Goal: Use online tool/utility: Utilize a website feature to perform a specific function

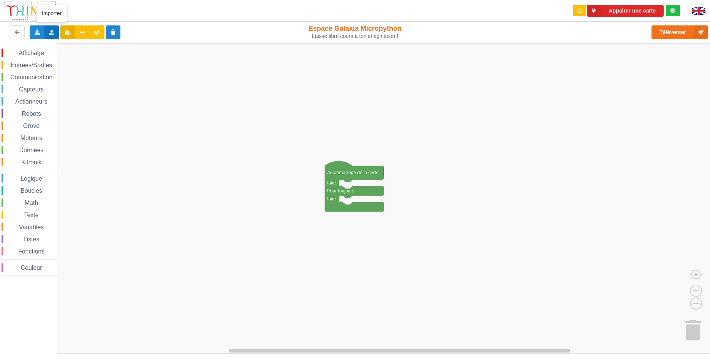
click at [52, 33] on icon at bounding box center [52, 32] width 6 height 5
click at [62, 46] on div "Importer un assemblage de blocs" at bounding box center [99, 47] width 101 height 14
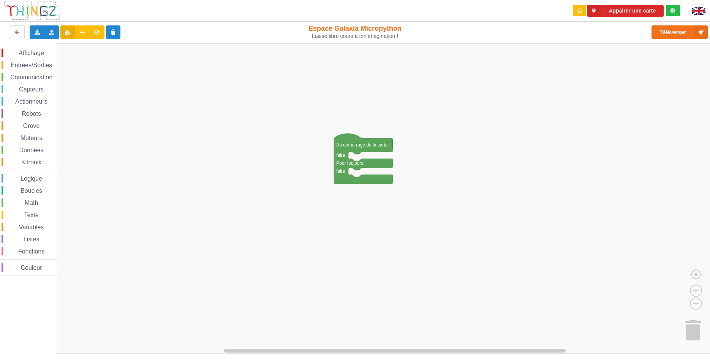
click at [354, 159] on div "Affichage Entrées/Sorties Communication Capteurs Actionneurs Robots Grove Moteu…" at bounding box center [357, 198] width 715 height 311
click at [356, 157] on rect "Espace de travail de Blocky" at bounding box center [357, 198] width 715 height 311
click at [368, 151] on icon "Espace de travail de Blocky" at bounding box center [363, 159] width 59 height 50
click at [366, 152] on icon "Espace de travail de Blocky" at bounding box center [363, 159] width 59 height 50
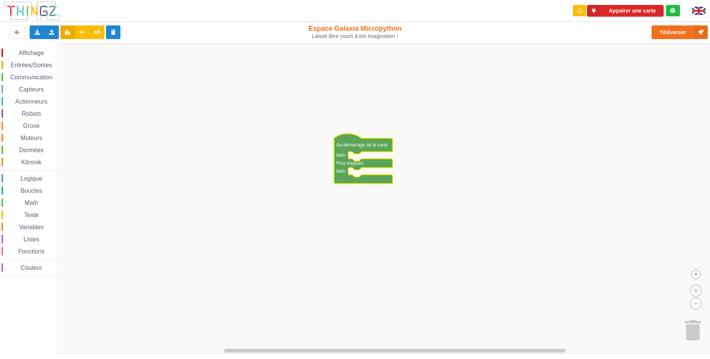
click at [366, 152] on icon "Espace de travail de Blocky" at bounding box center [363, 159] width 59 height 50
click at [353, 162] on text "Pour toujours" at bounding box center [349, 163] width 27 height 5
click at [343, 150] on icon "Espace de travail de Blocky" at bounding box center [363, 159] width 59 height 50
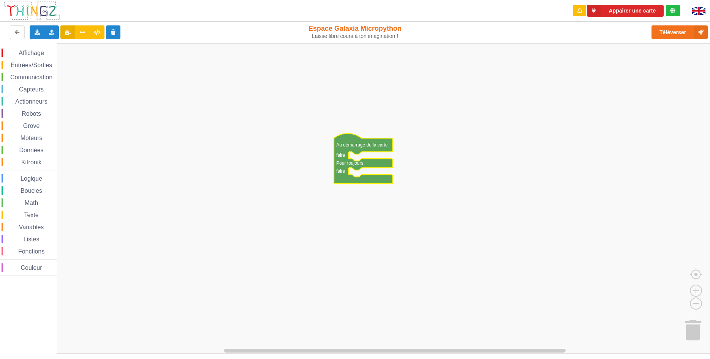
click at [343, 150] on icon "Espace de travail de Blocky" at bounding box center [363, 159] width 59 height 50
click at [214, 126] on div "Affichage Entrées/Sorties Communication Capteurs Actionneurs Robots Grove Moteu…" at bounding box center [357, 198] width 715 height 311
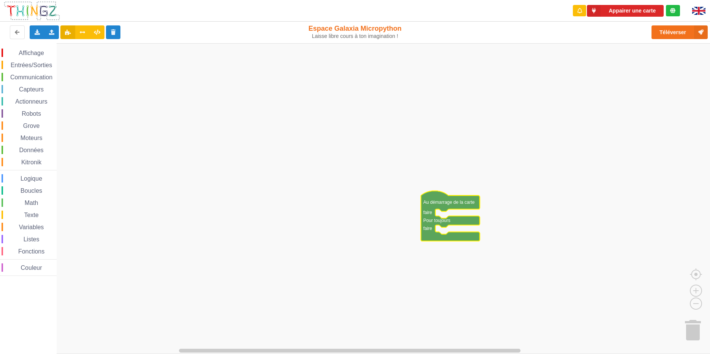
click at [326, 170] on div "Affichage Entrées/Sorties Communication Capteurs Actionneurs Robots Grove Moteu…" at bounding box center [357, 198] width 715 height 311
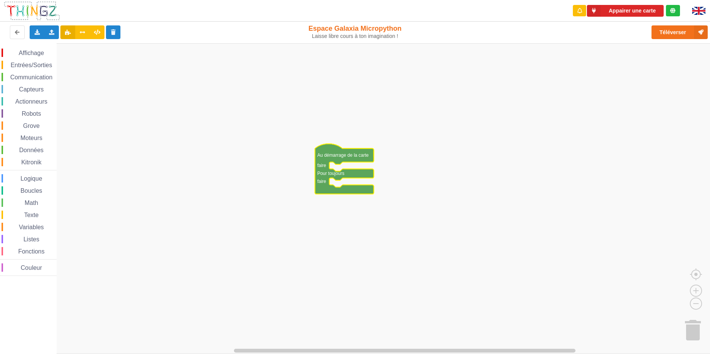
click at [337, 166] on rect "Espace de travail de Blocky" at bounding box center [357, 198] width 715 height 311
drag, startPoint x: 112, startPoint y: 4, endPoint x: 176, endPoint y: 11, distance: 64.9
click at [115, 8] on div "Appairer une carte" at bounding box center [355, 11] width 721 height 22
click at [401, 133] on rect "Espace de travail de Blocky" at bounding box center [357, 198] width 715 height 311
click at [404, 131] on div "Affichage Entrées/Sorties Communication Capteurs Actionneurs Robots Grove Moteu…" at bounding box center [357, 198] width 715 height 311
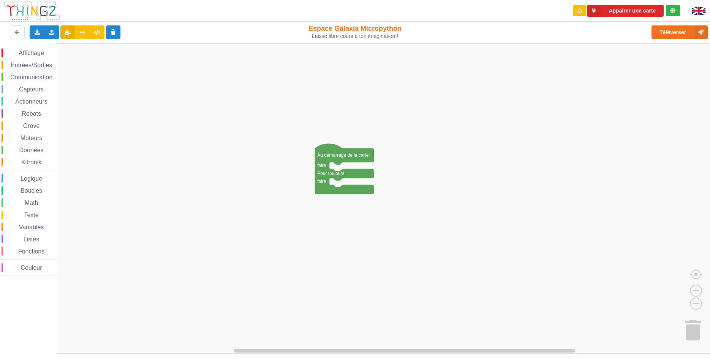
click at [406, 129] on rect "Espace de travail de Blocky" at bounding box center [357, 198] width 715 height 311
click at [407, 128] on rect "Espace de travail de Blocky" at bounding box center [357, 198] width 715 height 311
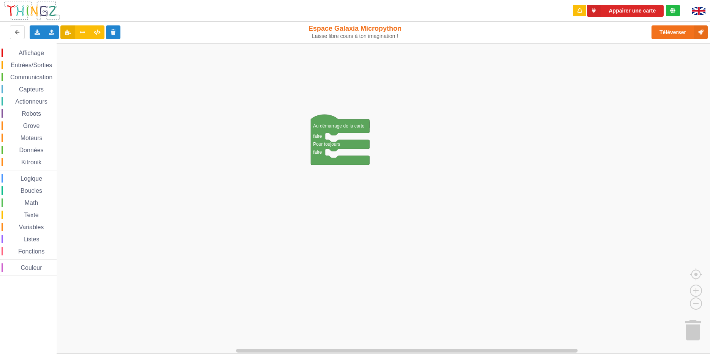
click at [407, 103] on div "Affichage Entrées/Sorties Communication Capteurs Actionneurs Robots Grove Moteu…" at bounding box center [357, 198] width 715 height 311
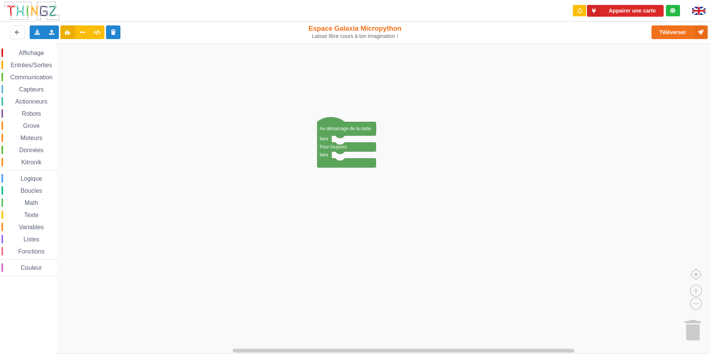
click at [34, 54] on span "Affichage" at bounding box center [30, 53] width 27 height 6
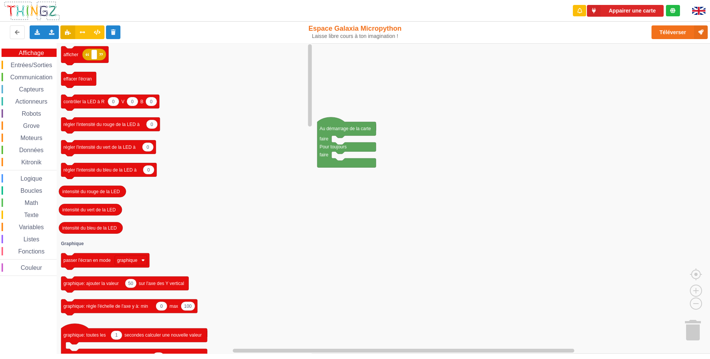
click at [21, 72] on div "Affichage Entrées/Sorties Communication Capteurs Actionneurs Robots Grove Moteu…" at bounding box center [28, 163] width 57 height 228
click at [22, 78] on span "Communication" at bounding box center [31, 77] width 44 height 6
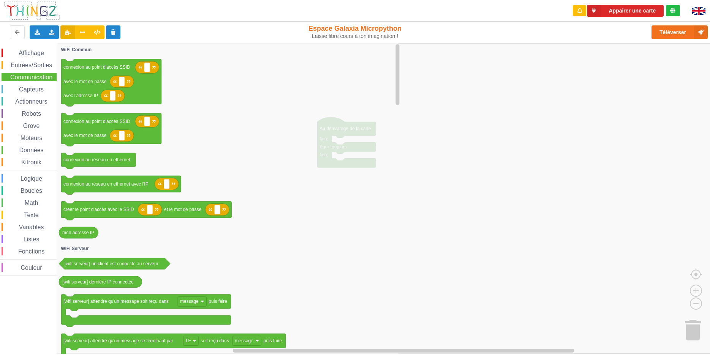
drag, startPoint x: 369, startPoint y: 48, endPoint x: 309, endPoint y: 74, distance: 64.8
click at [35, 241] on span "Listes" at bounding box center [31, 239] width 18 height 6
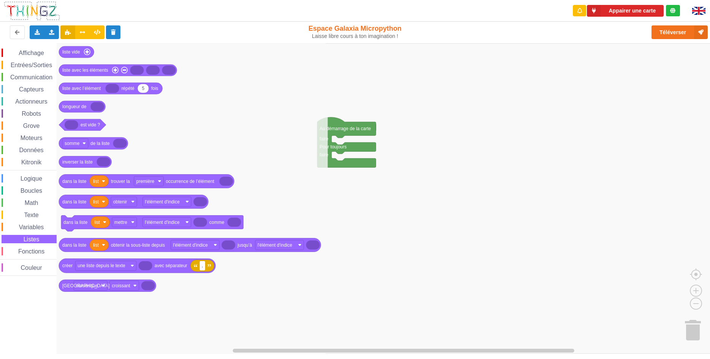
click at [518, 267] on rect "Espace de travail de Blocky" at bounding box center [357, 198] width 715 height 311
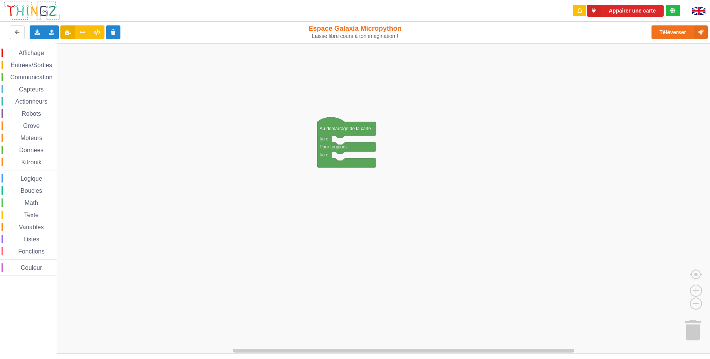
click at [4, 136] on div "Moteurs" at bounding box center [29, 138] width 55 height 8
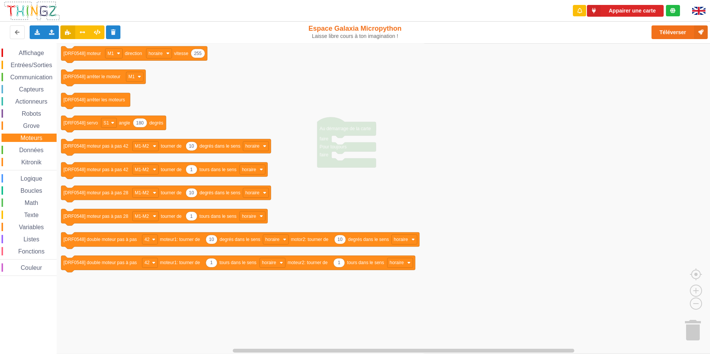
click at [45, 188] on div "Boucles" at bounding box center [29, 191] width 55 height 8
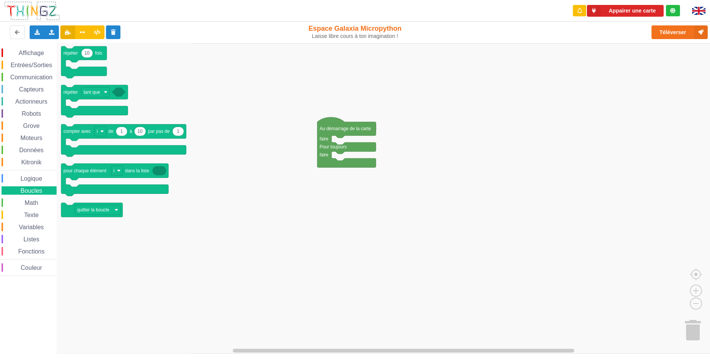
click at [277, 122] on rect "Espace de travail de Blocky" at bounding box center [357, 198] width 715 height 311
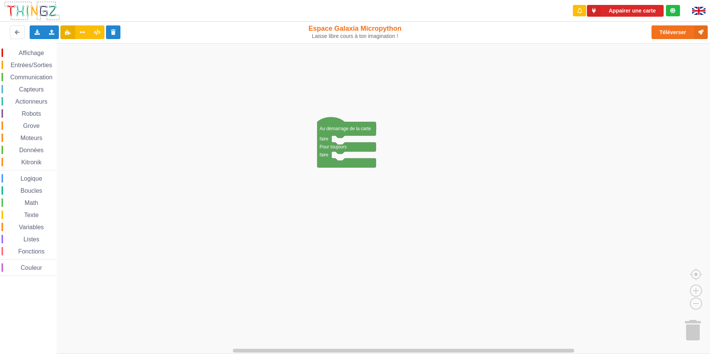
click at [182, 92] on div "Affichage Entrées/Sorties Communication Capteurs Actionneurs Robots Grove Moteu…" at bounding box center [357, 198] width 715 height 311
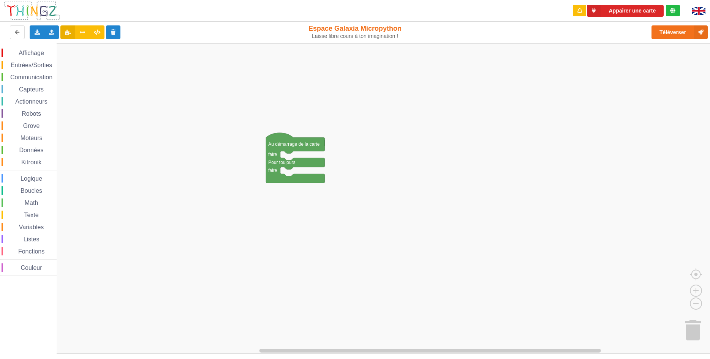
click at [111, 110] on div "Affichage Entrées/Sorties Communication Capteurs Actionneurs Robots Grove Moteu…" at bounding box center [357, 198] width 715 height 311
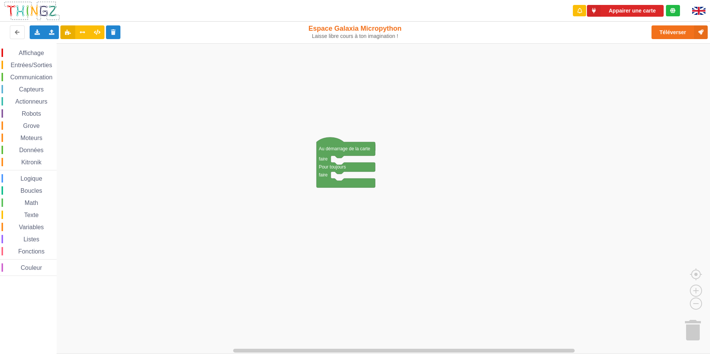
click at [162, 114] on div "Affichage Entrées/Sorties Communication Capteurs Actionneurs Robots Grove Moteu…" at bounding box center [357, 198] width 715 height 311
click at [24, 113] on span "Robots" at bounding box center [32, 114] width 22 height 6
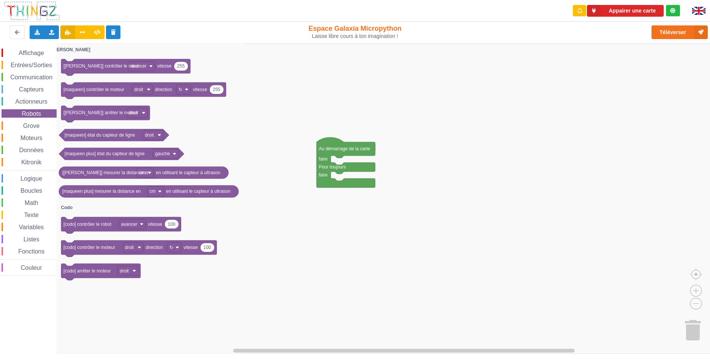
click at [16, 53] on span "Espace de travail de Blocky" at bounding box center [14, 53] width 6 height 6
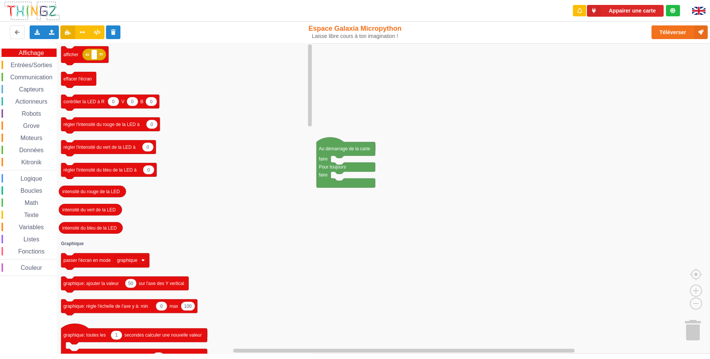
click at [16, 64] on span "Entrées/Sorties" at bounding box center [31, 65] width 44 height 6
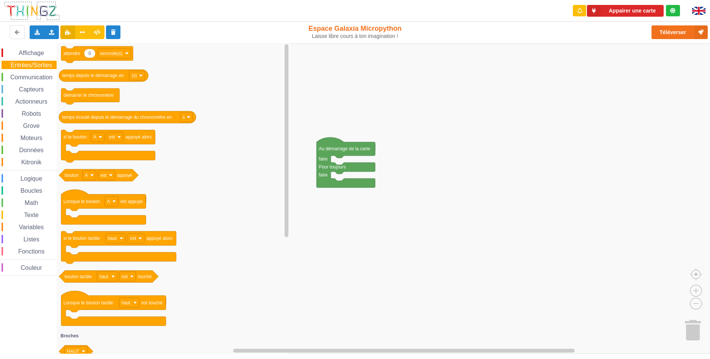
click at [21, 73] on div "Affichage Entrées/Sorties Communication Capteurs Actionneurs Robots Grove Moteu…" at bounding box center [28, 163] width 57 height 228
click at [24, 78] on span "Communication" at bounding box center [31, 77] width 44 height 6
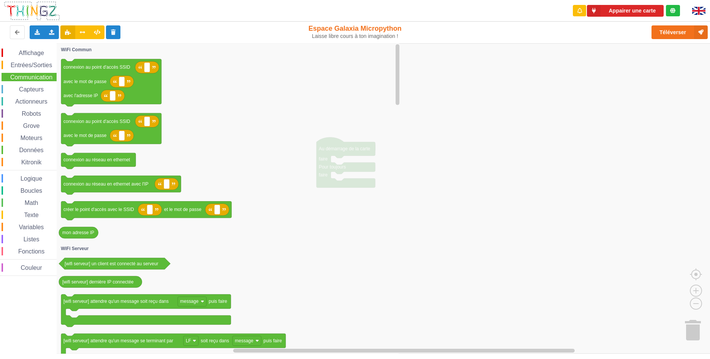
click at [28, 90] on span "Capteurs" at bounding box center [31, 89] width 27 height 6
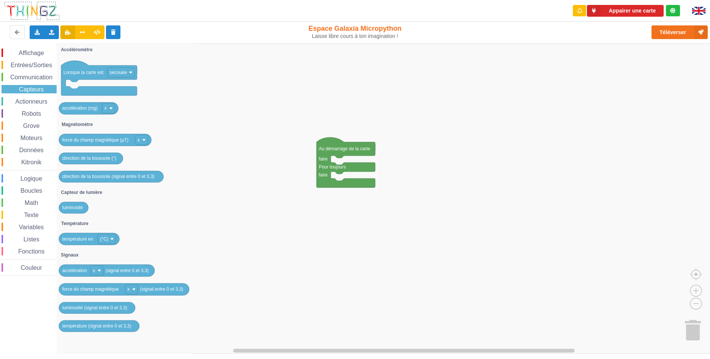
click at [20, 57] on div "Affichage" at bounding box center [29, 53] width 55 height 8
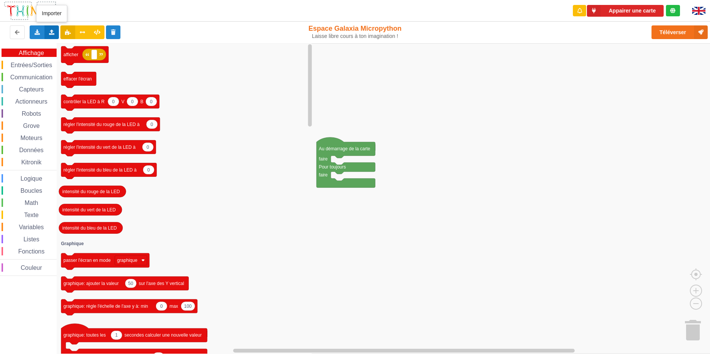
drag, startPoint x: 47, startPoint y: 31, endPoint x: 42, endPoint y: 26, distance: 7.0
click at [169, 83] on icon "Espace de travail de Blocky" at bounding box center [185, 198] width 257 height 311
click at [395, 130] on rect "Espace de travail de Blocky" at bounding box center [357, 198] width 715 height 311
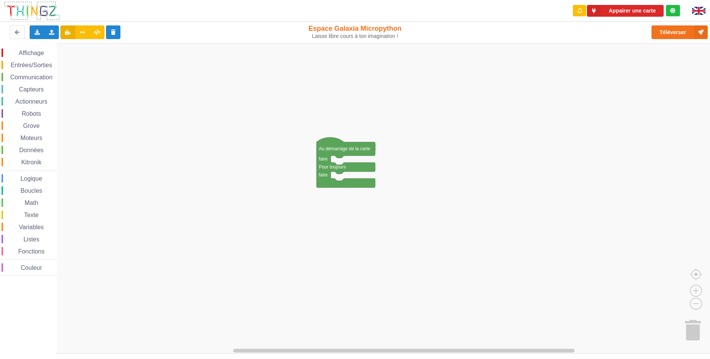
click at [18, 90] on div "Capteurs" at bounding box center [29, 89] width 55 height 8
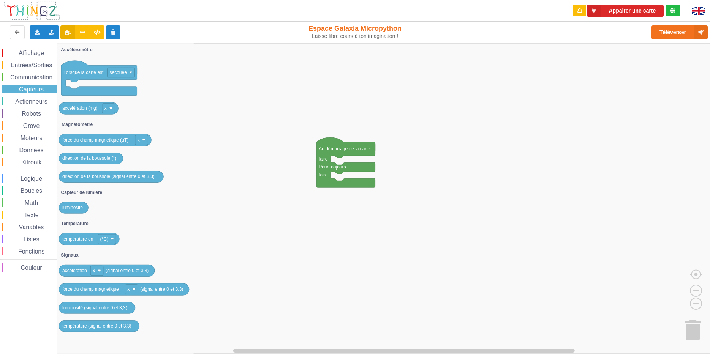
click at [21, 152] on span "Données" at bounding box center [31, 150] width 27 height 6
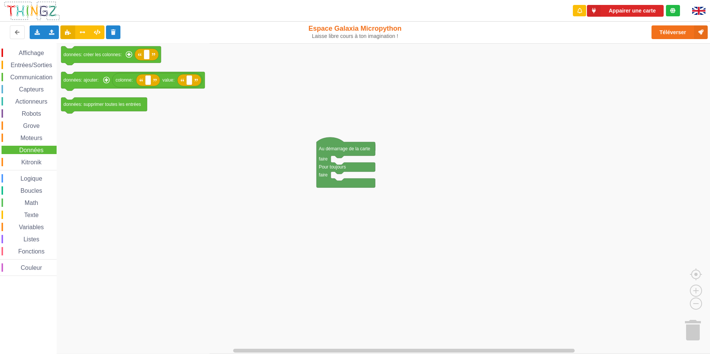
click at [23, 163] on span "Kitronik" at bounding box center [31, 162] width 22 height 6
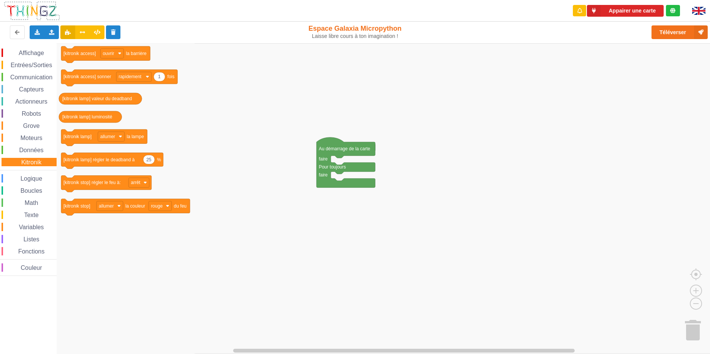
click at [21, 174] on div "Affichage Entrées/Sorties Communication Capteurs Actionneurs Robots Grove Moteu…" at bounding box center [28, 163] width 57 height 228
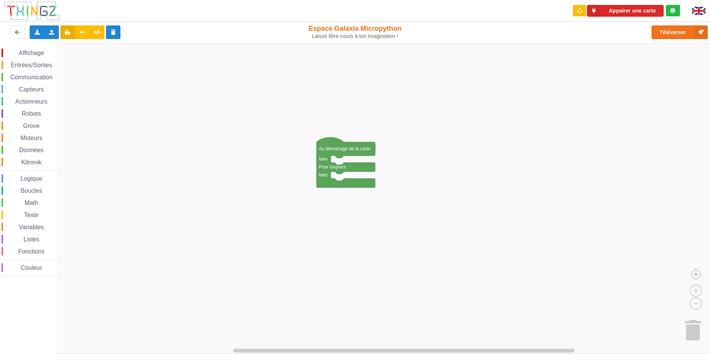
click at [245, 196] on rect "Espace de travail de Blocky" at bounding box center [357, 198] width 715 height 311
click at [111, 196] on rect "Espace de travail de Blocky" at bounding box center [357, 198] width 715 height 311
click at [110, 196] on rect "Espace de travail de Blocky" at bounding box center [357, 198] width 715 height 311
click at [112, 206] on div "Affichage Entrées/Sorties Communication Capteurs Actionneurs Robots Grove Moteu…" at bounding box center [357, 198] width 715 height 311
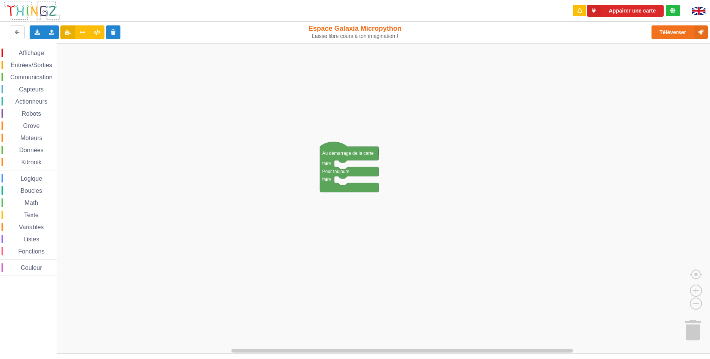
click at [234, 253] on div "Affichage Entrées/Sorties Communication Capteurs Actionneurs Robots Grove Moteu…" at bounding box center [357, 198] width 715 height 311
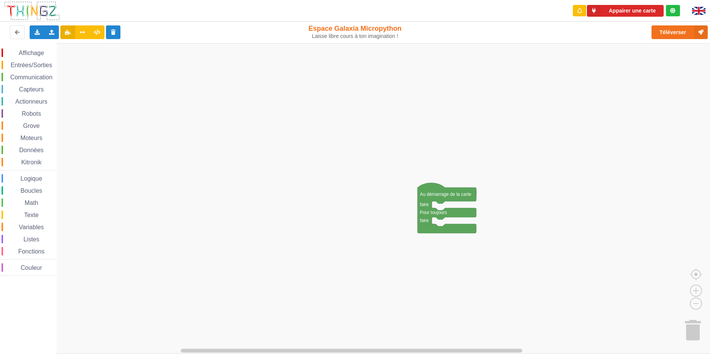
click at [254, 259] on div "Affichage Entrées/Sorties Communication Capteurs Actionneurs Robots Grove Moteu…" at bounding box center [357, 198] width 715 height 311
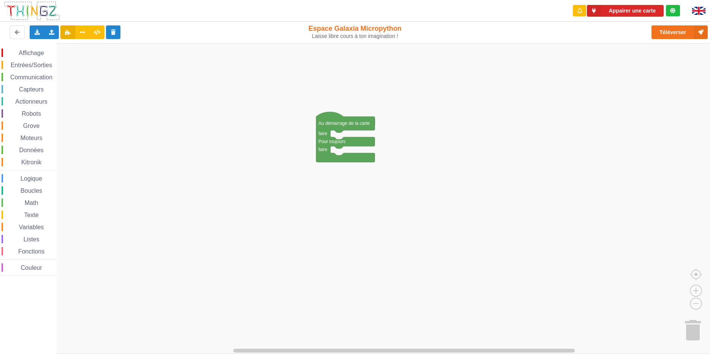
click at [150, 178] on div "Affichage Entrées/Sorties Communication Capteurs Actionneurs Robots Grove Moteu…" at bounding box center [357, 198] width 715 height 311
click at [22, 114] on span "Robots" at bounding box center [32, 114] width 22 height 6
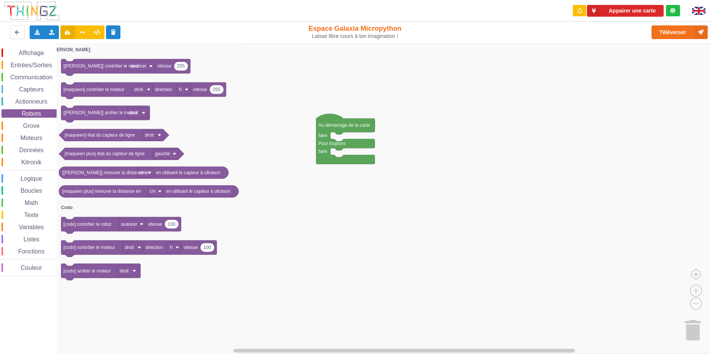
click at [27, 54] on span "Affichage" at bounding box center [30, 53] width 27 height 6
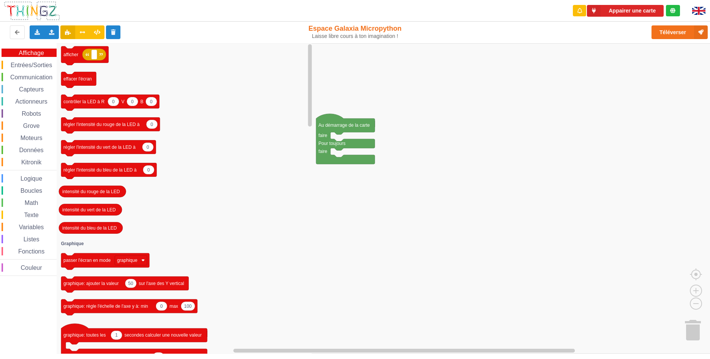
click at [33, 79] on span "Communication" at bounding box center [31, 77] width 44 height 6
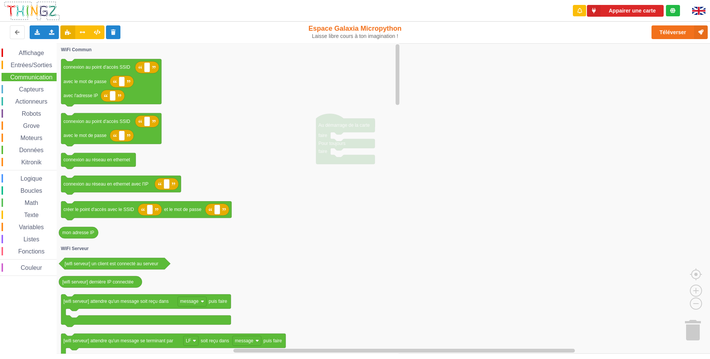
click at [34, 92] on span "Capteurs" at bounding box center [31, 89] width 27 height 6
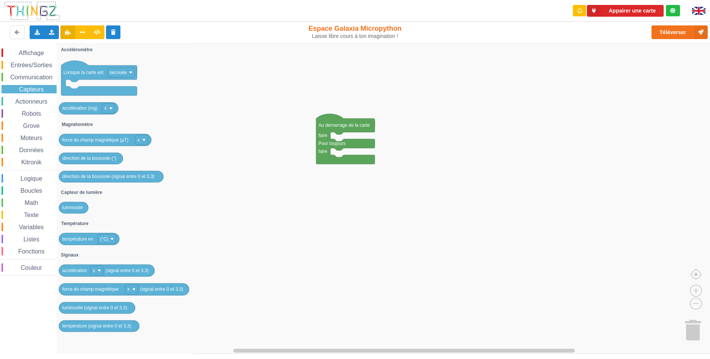
click at [32, 102] on span "Actionneurs" at bounding box center [31, 101] width 35 height 6
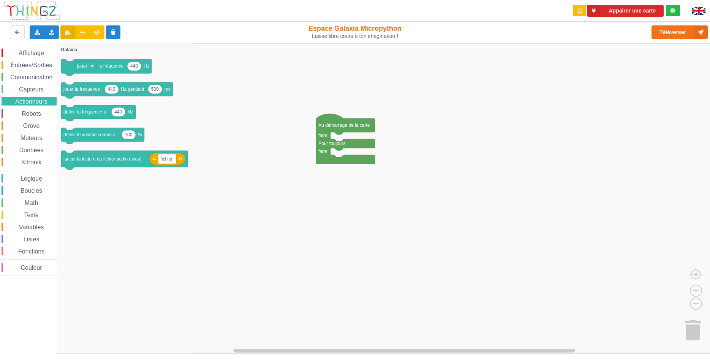
click at [21, 270] on span "Couleur" at bounding box center [32, 268] width 24 height 6
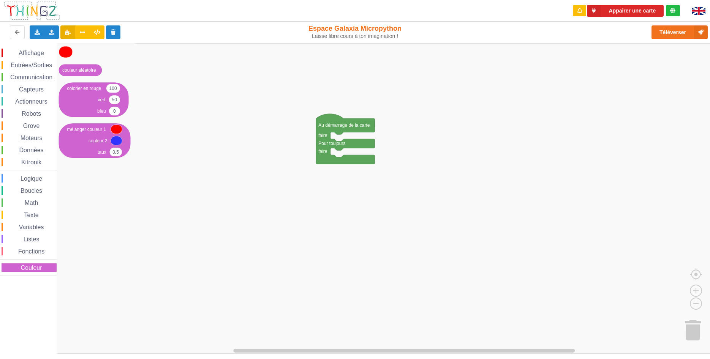
click at [22, 253] on span "Fonctions" at bounding box center [31, 251] width 28 height 6
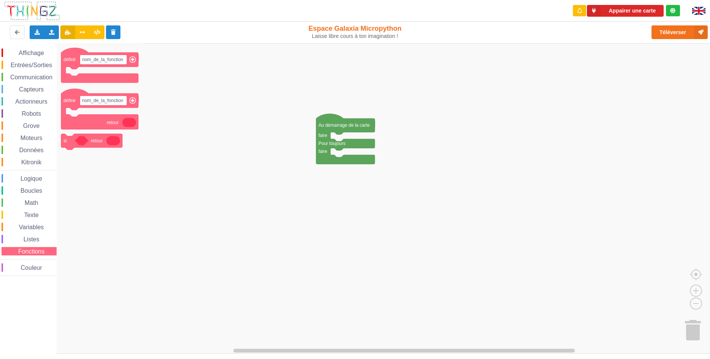
click at [33, 218] on span "Texte" at bounding box center [31, 215] width 17 height 6
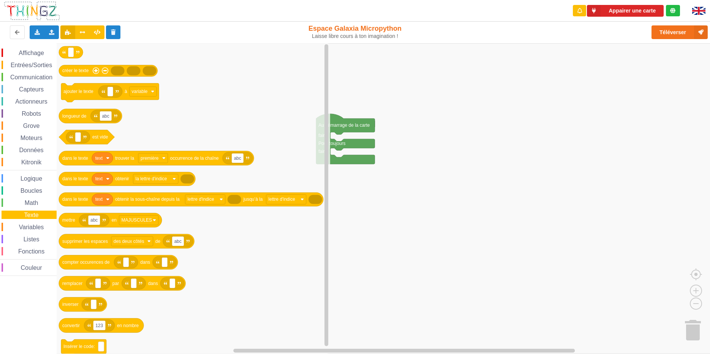
click at [33, 206] on span "Math" at bounding box center [32, 203] width 16 height 6
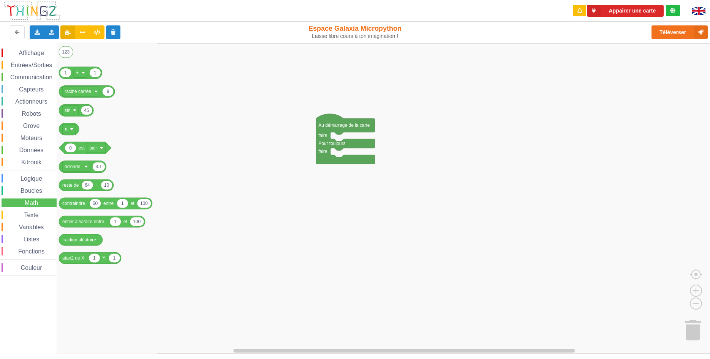
click at [25, 199] on div "Affichage Entrées/Sorties Communication Capteurs Actionneurs Robots Grove Moteu…" at bounding box center [28, 163] width 57 height 228
click at [45, 167] on div "Affichage Entrées/Sorties Communication Capteurs Actionneurs Robots Grove Moteu…" at bounding box center [28, 163] width 57 height 228
click at [44, 162] on div "Kitronik" at bounding box center [29, 162] width 55 height 8
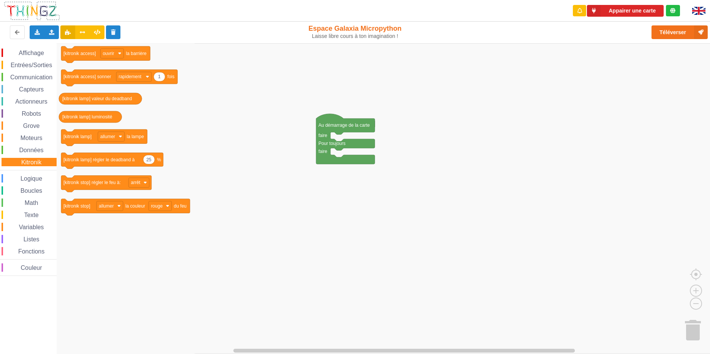
click at [38, 113] on span "Robots" at bounding box center [32, 114] width 22 height 6
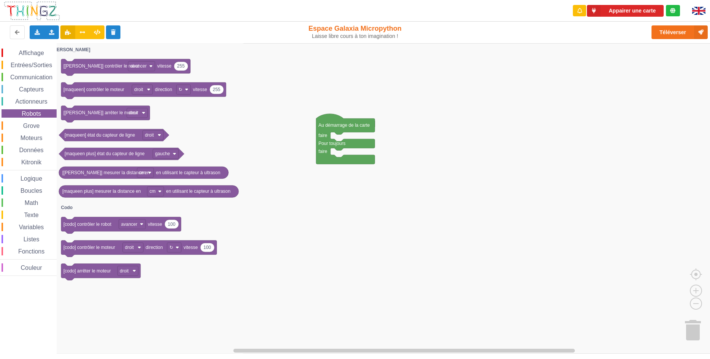
click at [33, 101] on span "Actionneurs" at bounding box center [31, 101] width 35 height 6
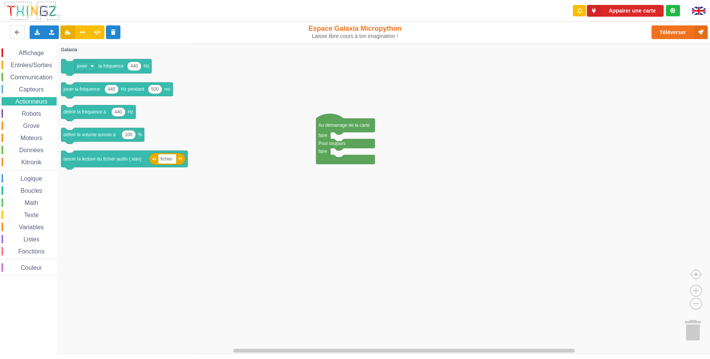
click at [33, 89] on span "Capteurs" at bounding box center [31, 89] width 27 height 6
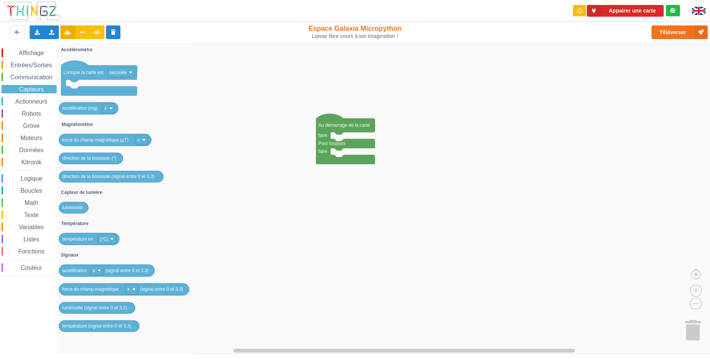
click at [35, 74] on div "Communication" at bounding box center [29, 77] width 55 height 8
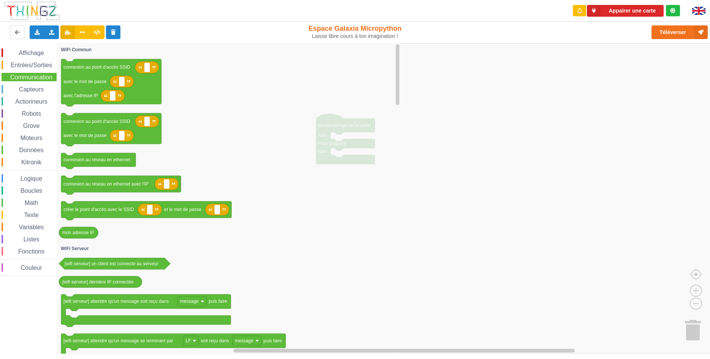
click at [35, 66] on span "Entrées/Sorties" at bounding box center [31, 65] width 44 height 6
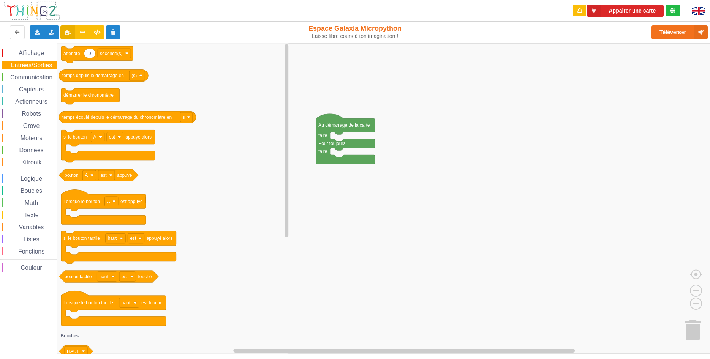
click at [33, 42] on div "Appairer une carte Exporter l'assemblage de blocs Exporter l'assemblage de bloc…" at bounding box center [355, 174] width 721 height 359
click at [33, 49] on div "Affichage Entrées/Sorties Communication Capteurs Actionneurs Robots Grove Moteu…" at bounding box center [28, 161] width 57 height 236
click at [38, 54] on span "Affichage" at bounding box center [30, 53] width 27 height 6
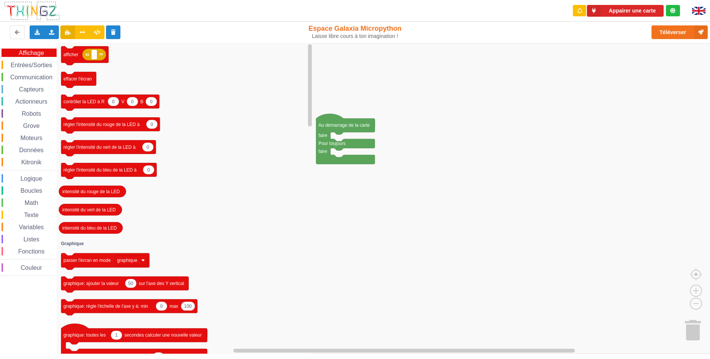
click at [12, 138] on div "Moteurs" at bounding box center [29, 138] width 55 height 8
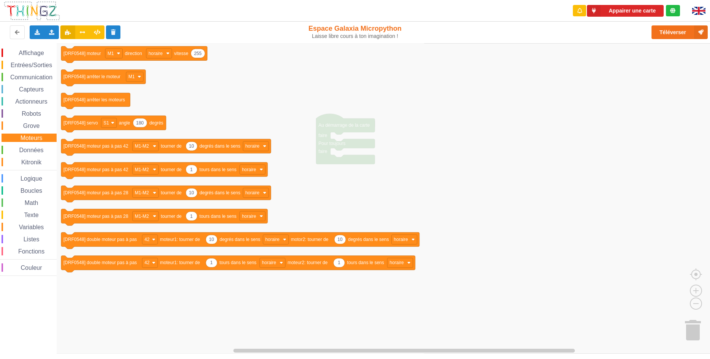
drag, startPoint x: 20, startPoint y: 149, endPoint x: 23, endPoint y: 152, distance: 4.6
click at [20, 149] on span "Données" at bounding box center [31, 150] width 27 height 6
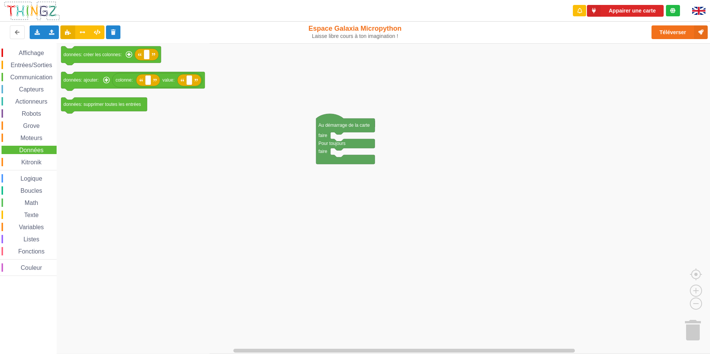
click at [27, 158] on div "Affichage Entrées/Sorties Communication Capteurs Actionneurs Robots Grove Moteu…" at bounding box center [28, 163] width 57 height 228
click at [32, 165] on span "Kitronik" at bounding box center [31, 162] width 22 height 6
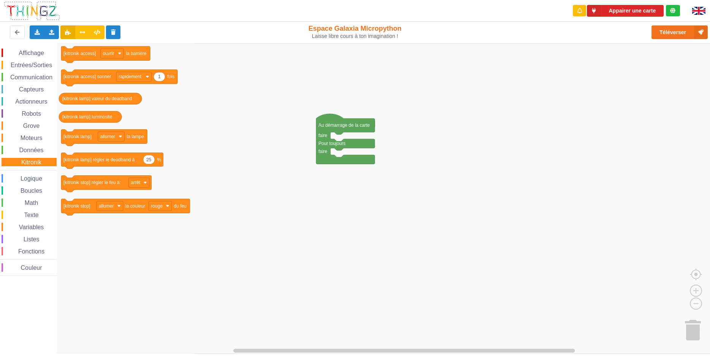
click at [43, 182] on span "Logique" at bounding box center [31, 179] width 24 height 6
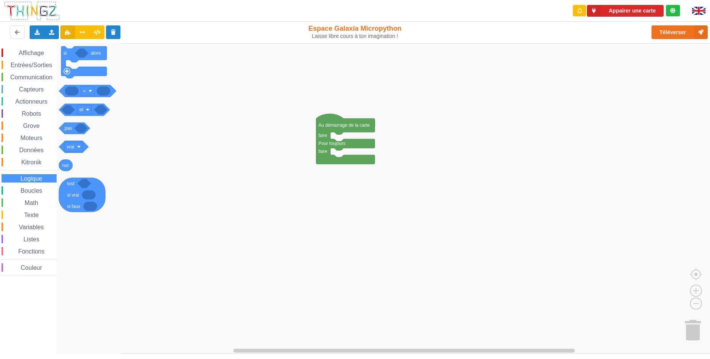
click at [38, 190] on span "Boucles" at bounding box center [31, 191] width 24 height 6
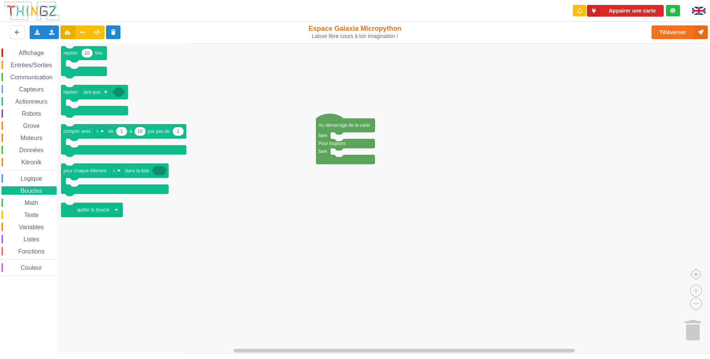
click at [46, 51] on div "Affichage" at bounding box center [29, 53] width 55 height 8
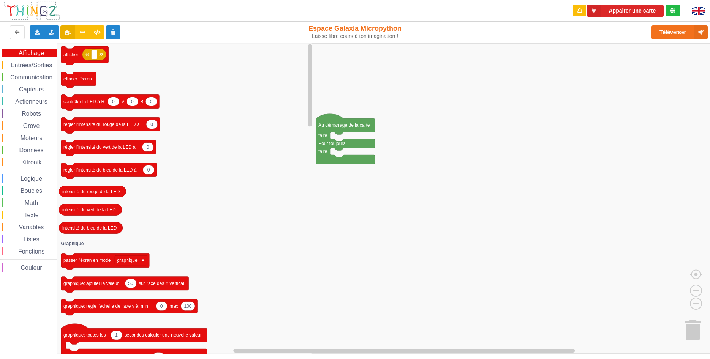
click at [21, 81] on span "Communication" at bounding box center [31, 77] width 44 height 6
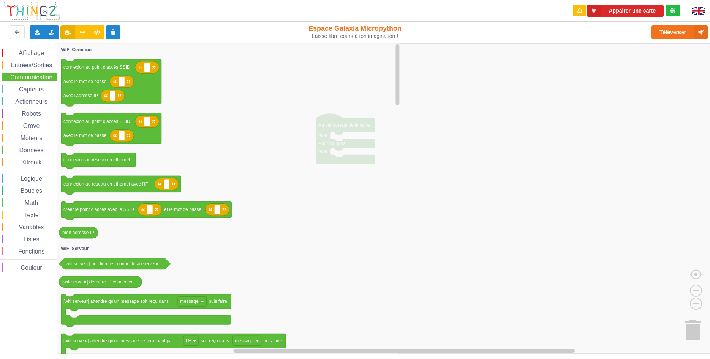
click at [39, 52] on span "Affichage" at bounding box center [30, 53] width 27 height 6
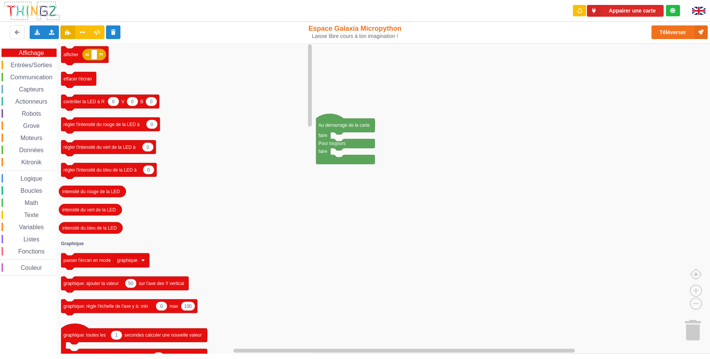
click at [196, 116] on icon "Espace de travail de Blocky" at bounding box center [185, 198] width 257 height 311
click at [196, 98] on icon "Espace de travail de Blocky" at bounding box center [185, 198] width 257 height 311
click at [417, 174] on rect "Espace de travail de Blocky" at bounding box center [357, 198] width 715 height 311
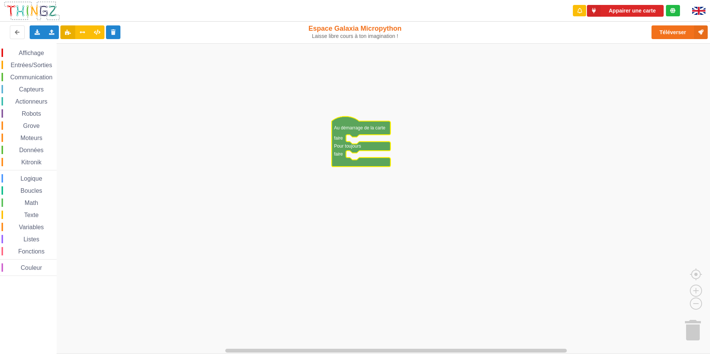
click at [466, 193] on rect "Espace de travail de Blocky" at bounding box center [357, 198] width 715 height 311
click at [467, 193] on rect "Espace de travail de Blocky" at bounding box center [357, 198] width 715 height 311
click at [466, 192] on rect "Espace de travail de Blocky" at bounding box center [357, 198] width 715 height 311
click at [408, 190] on rect "Espace de travail de Blocky" at bounding box center [357, 198] width 715 height 311
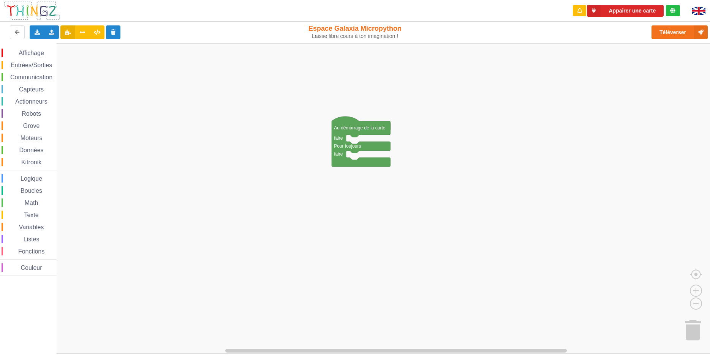
click at [408, 190] on rect "Espace de travail de Blocky" at bounding box center [357, 198] width 715 height 311
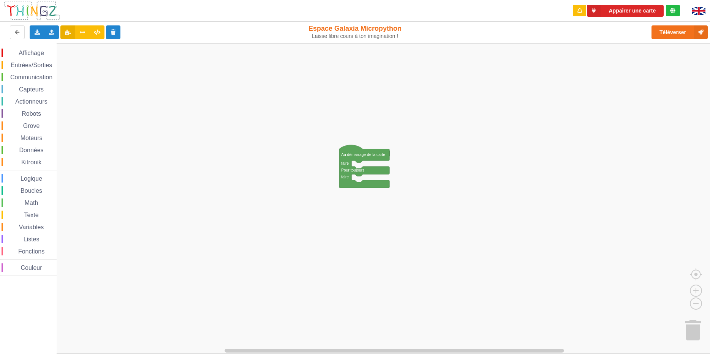
click at [288, 101] on div "Affichage Entrées/Sorties Communication Capteurs Actionneurs Robots Grove Moteu…" at bounding box center [357, 198] width 715 height 311
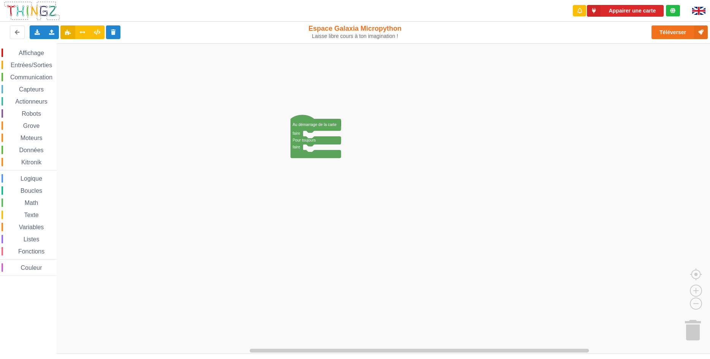
click at [309, 93] on div "Affichage Entrées/Sorties Communication Capteurs Actionneurs Robots Grove Moteu…" at bounding box center [357, 198] width 715 height 311
click at [321, 151] on icon "Espace de travail de Blocky" at bounding box center [318, 136] width 50 height 43
click at [306, 152] on icon "Espace de travail de Blocky" at bounding box center [318, 136] width 50 height 43
click at [320, 133] on rect "Espace de travail de Blocky" at bounding box center [357, 198] width 715 height 311
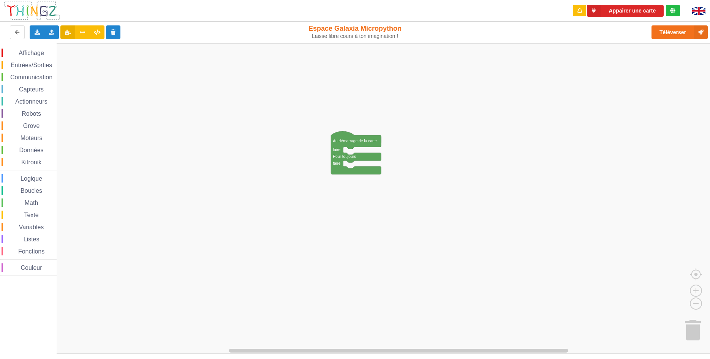
click at [387, 145] on rect "Espace de travail de Blocky" at bounding box center [357, 198] width 715 height 311
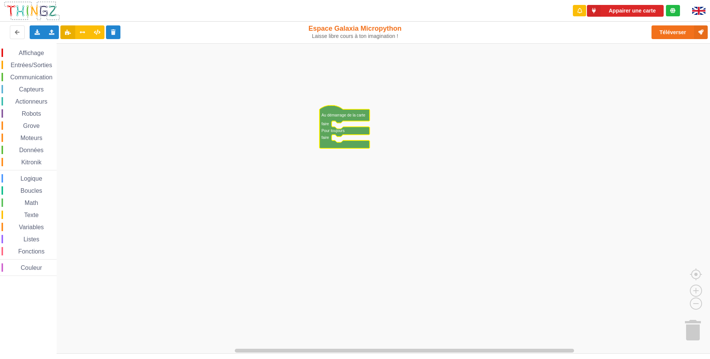
click at [188, 136] on rect "Espace de travail de Blocky" at bounding box center [357, 198] width 715 height 311
click at [176, 135] on rect "Espace de travail de Blocky" at bounding box center [357, 198] width 715 height 311
click at [22, 269] on span "Couleur" at bounding box center [32, 268] width 24 height 6
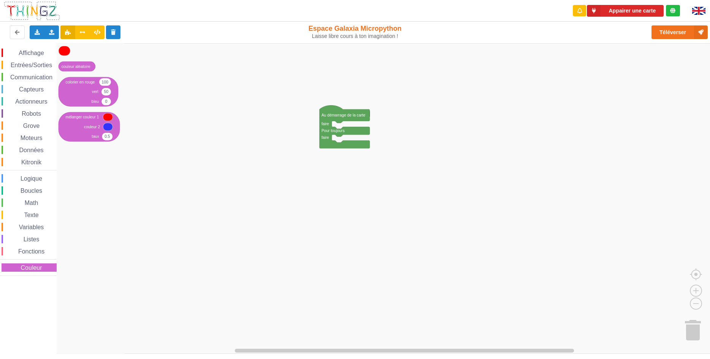
click at [15, 257] on div "Affichage Entrées/Sorties Communication Capteurs Actionneurs Robots Grove Moteu…" at bounding box center [28, 163] width 57 height 228
click at [16, 251] on span "Espace de travail de Blocky" at bounding box center [14, 252] width 6 height 6
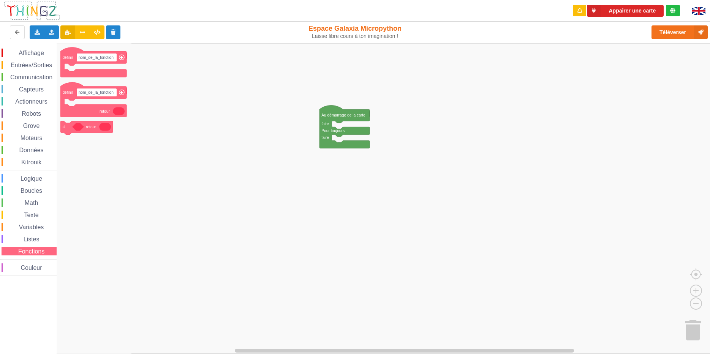
click at [24, 237] on div "Listes" at bounding box center [29, 239] width 55 height 8
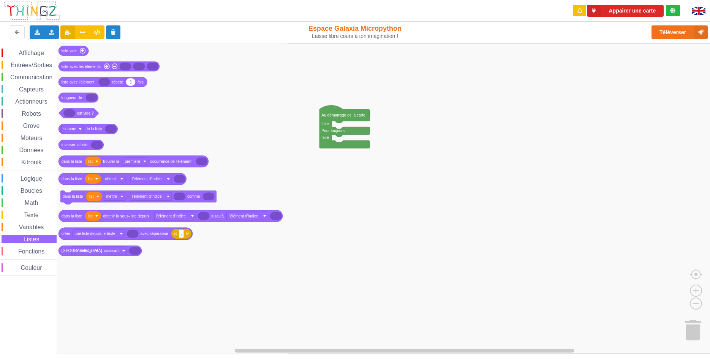
click at [38, 209] on div "Affichage Entrées/Sorties Communication Capteurs Actionneurs Robots Grove Moteu…" at bounding box center [28, 163] width 57 height 228
click at [38, 201] on span "Math" at bounding box center [32, 203] width 16 height 6
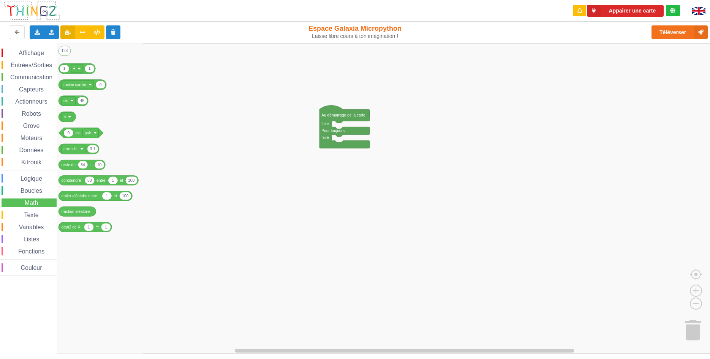
click at [33, 187] on div "Boucles" at bounding box center [29, 191] width 55 height 8
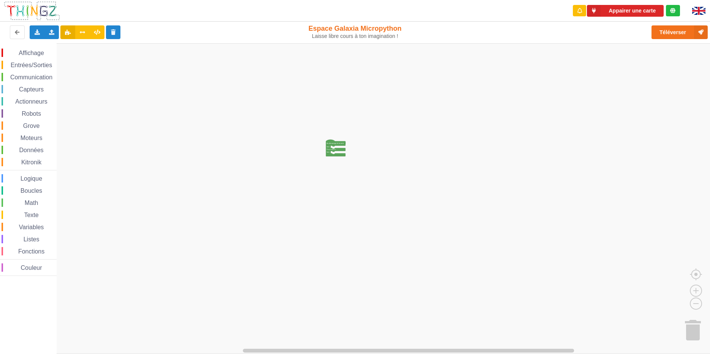
click at [343, 152] on rect "Espace de travail de Blocky" at bounding box center [357, 198] width 715 height 311
click at [104, 123] on rect "Espace de travail de Blocky" at bounding box center [357, 198] width 715 height 311
click at [40, 113] on span "Robots" at bounding box center [32, 114] width 22 height 6
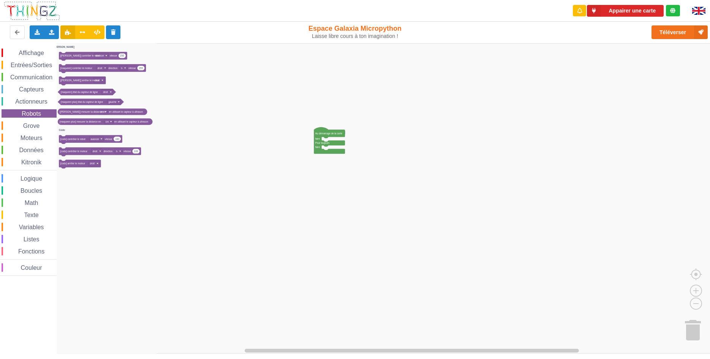
click at [315, 144] on text "Pour toujours" at bounding box center [322, 143] width 14 height 3
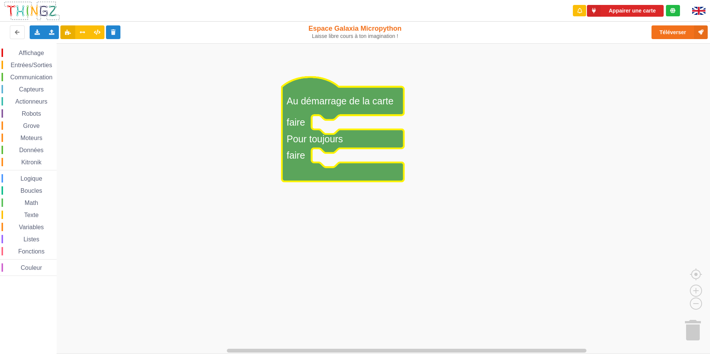
click at [39, 113] on span "Robots" at bounding box center [32, 114] width 22 height 6
click at [471, 133] on rect "Espace de travail de Blocky" at bounding box center [357, 198] width 715 height 311
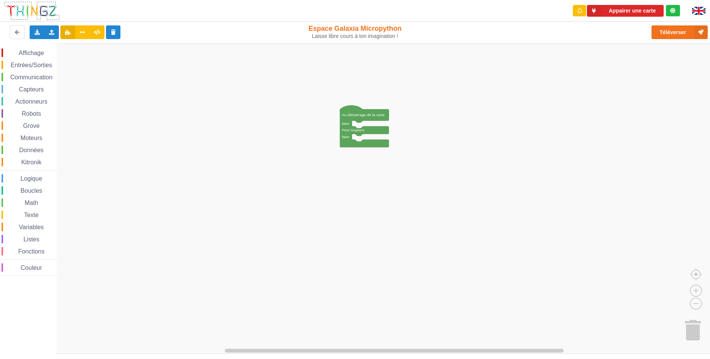
click at [41, 104] on span "Actionneurs" at bounding box center [31, 101] width 35 height 6
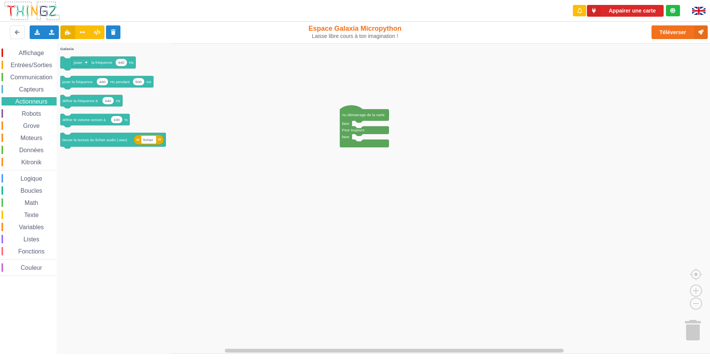
click at [36, 50] on div "Affichage" at bounding box center [29, 53] width 55 height 8
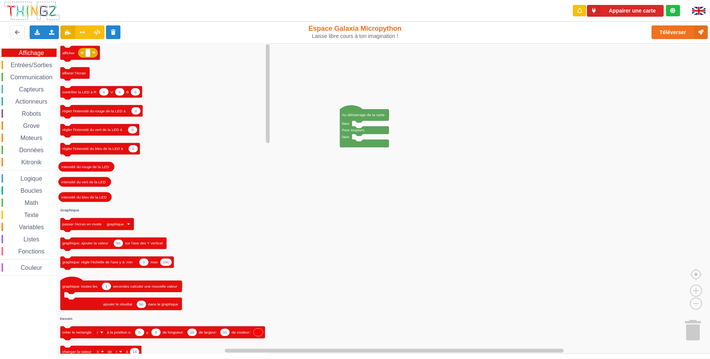
click at [37, 66] on span "Entrées/Sorties" at bounding box center [31, 65] width 44 height 6
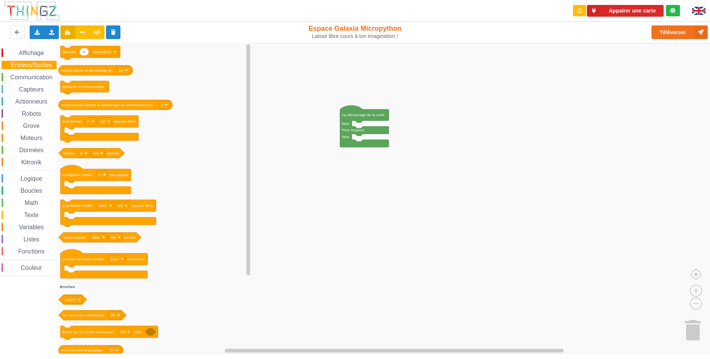
click at [26, 74] on div "Communication" at bounding box center [29, 77] width 55 height 8
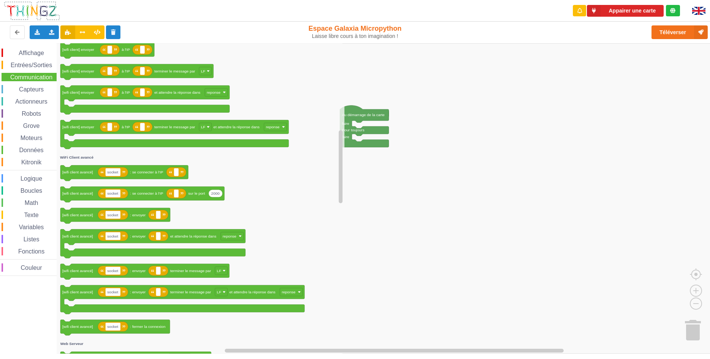
click at [10, 55] on div "Affichage" at bounding box center [29, 53] width 55 height 8
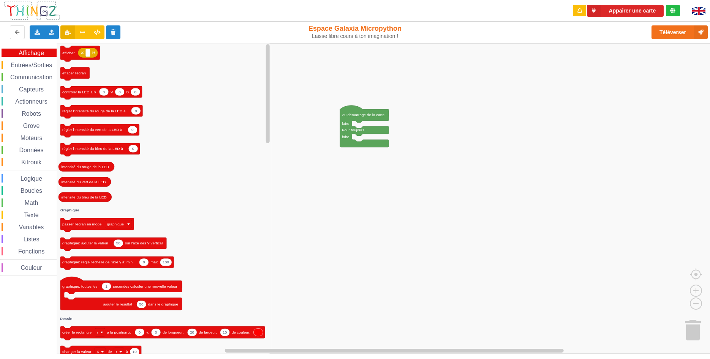
click at [34, 76] on span "Communication" at bounding box center [31, 77] width 44 height 6
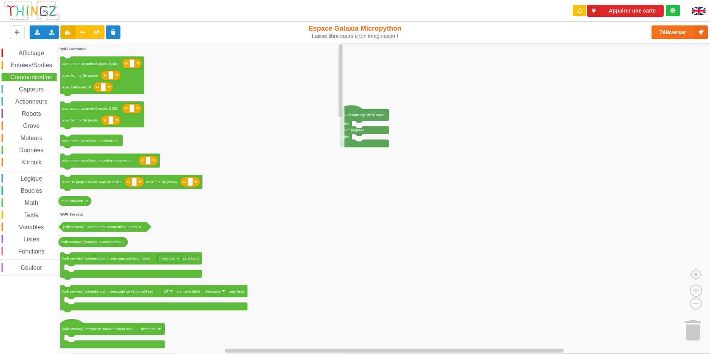
click at [15, 103] on span "Actionneurs" at bounding box center [31, 101] width 35 height 6
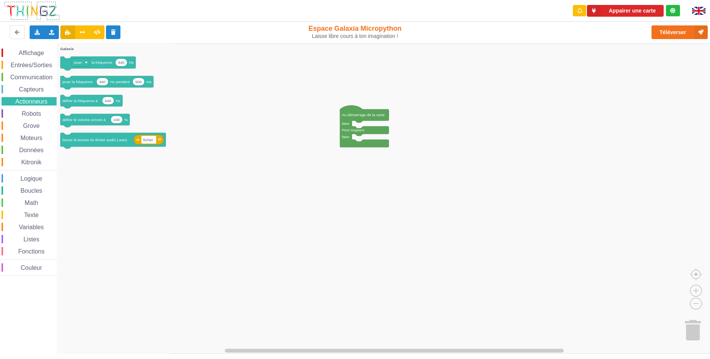
click at [17, 112] on span "Espace de travail de Blocky" at bounding box center [17, 114] width 6 height 6
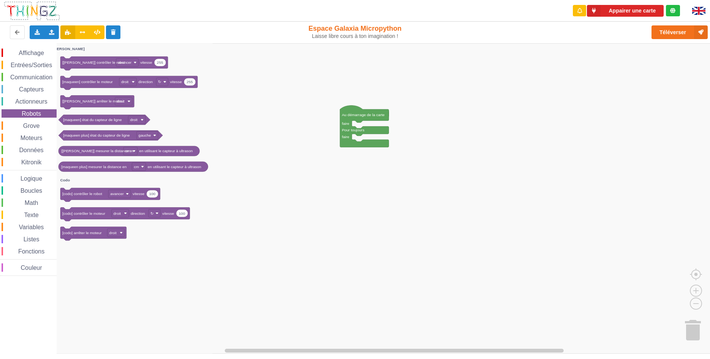
click at [437, 147] on rect "Espace de travail de Blocky" at bounding box center [357, 198] width 715 height 311
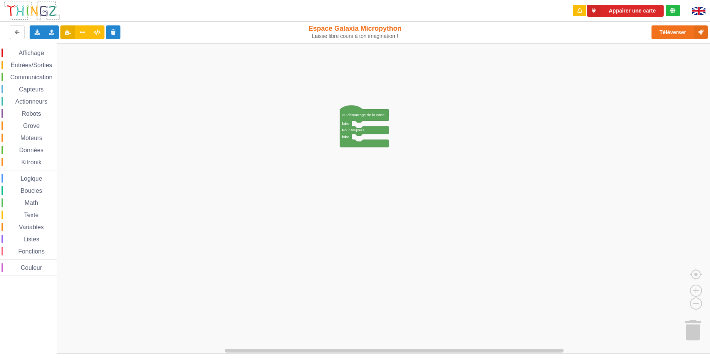
click at [359, 125] on rect "Espace de travail de Blocky" at bounding box center [357, 198] width 715 height 311
click at [691, 326] on image "Espace de travail de Blocky" at bounding box center [702, 329] width 36 height 47
click at [45, 166] on div "Kitronik" at bounding box center [29, 162] width 55 height 8
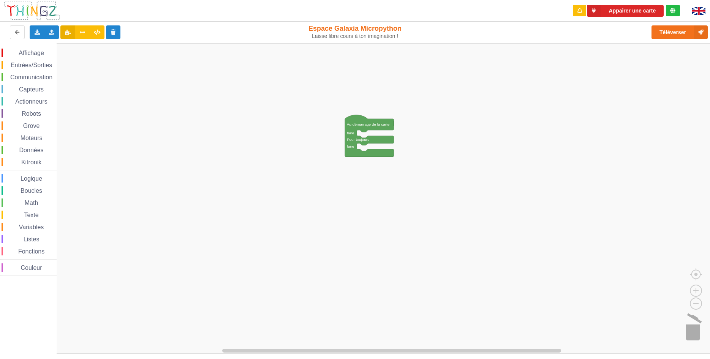
click at [695, 335] on image "Espace de travail de Blocky" at bounding box center [702, 329] width 36 height 47
click at [695, 335] on icon "Espace de travail de Blocky" at bounding box center [672, 198] width 85 height 311
click at [693, 332] on icon "Espace de travail de Blocky" at bounding box center [672, 198] width 85 height 311
click at [687, 326] on icon "Espace de travail de Blocky" at bounding box center [672, 198] width 85 height 311
click at [683, 326] on icon "Espace de travail de Blocky" at bounding box center [672, 198] width 85 height 311
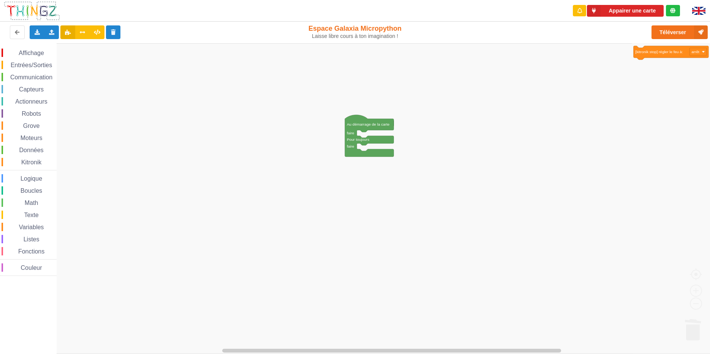
click at [697, 331] on icon "Espace de travail de Blocky" at bounding box center [672, 198] width 85 height 311
click at [690, 329] on icon "Espace de travail de Blocky" at bounding box center [672, 198] width 85 height 311
click at [382, 130] on icon "Espace de travail de Blocky" at bounding box center [369, 136] width 49 height 42
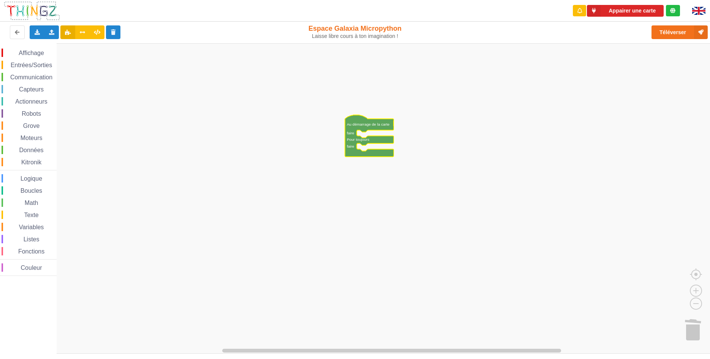
click at [382, 130] on icon "Espace de travail de Blocky" at bounding box center [369, 136] width 49 height 42
click at [385, 161] on rect "Espace de travail de Blocky" at bounding box center [357, 198] width 715 height 311
click at [367, 148] on rect "Espace de travail de Blocky" at bounding box center [357, 198] width 715 height 311
click at [54, 28] on div "Importer un assemblage de blocs Importer du code Python" at bounding box center [51, 32] width 15 height 14
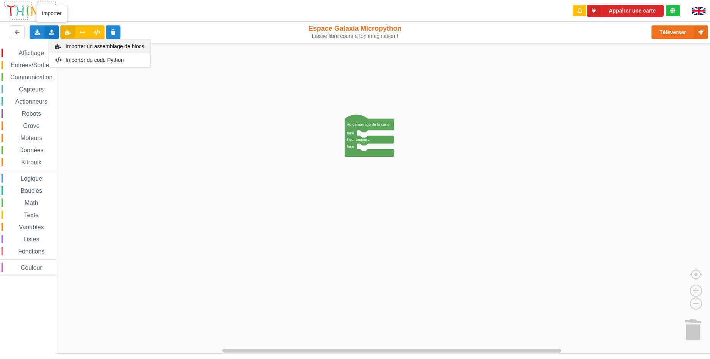
click at [64, 44] on div "Importer un assemblage de blocs" at bounding box center [99, 47] width 101 height 14
click at [415, 64] on rect "Espace de travail de Blocky" at bounding box center [357, 198] width 715 height 311
click at [709, 125] on div "Affichage Entrées/Sorties Communication Capteurs Actionneurs Robots Grove Moteu…" at bounding box center [357, 198] width 715 height 311
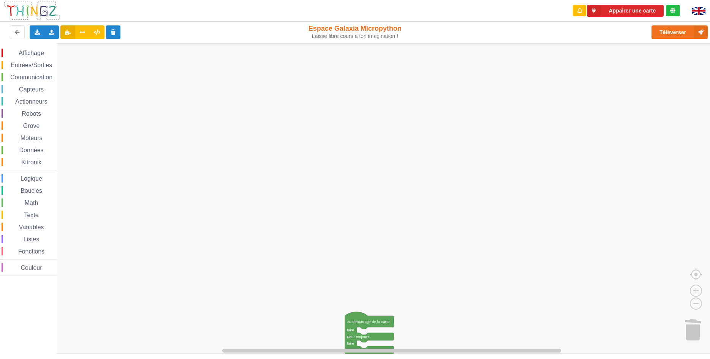
click at [351, 279] on rect "Espace de travail de Blocky" at bounding box center [357, 198] width 715 height 311
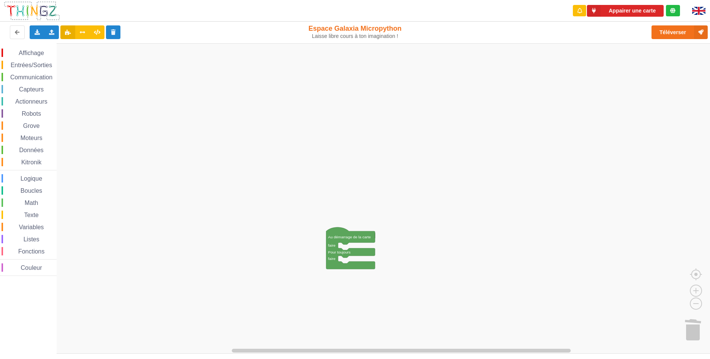
click at [342, 237] on rect "Espace de travail de Blocky" at bounding box center [357, 198] width 715 height 311
click at [350, 242] on icon "Espace de travail de Blocky" at bounding box center [349, 241] width 49 height 42
click at [348, 235] on rect "Espace de travail de Blocky" at bounding box center [357, 198] width 715 height 311
click at [349, 229] on text "Au démarrage de la carte" at bounding box center [348, 229] width 43 height 4
click at [328, 229] on text "Au démarrage de la carte" at bounding box center [348, 229] width 43 height 4
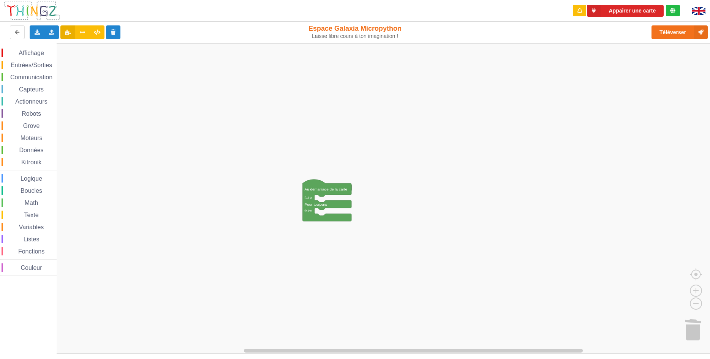
click at [324, 181] on rect "Espace de travail de Blocky" at bounding box center [357, 198] width 715 height 311
click at [321, 183] on icon "Espace de travail de Blocky" at bounding box center [327, 200] width 49 height 42
click at [321, 184] on icon "Espace de travail de Blocky" at bounding box center [327, 200] width 49 height 42
click at [304, 194] on icon "Espace de travail de Blocky" at bounding box center [327, 200] width 49 height 42
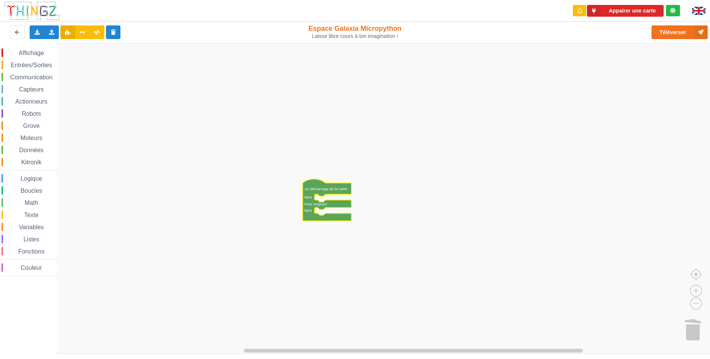
click at [307, 194] on icon "Espace de travail de Blocky" at bounding box center [327, 200] width 49 height 42
click at [315, 190] on text "Au démarrage de la carte" at bounding box center [326, 189] width 43 height 4
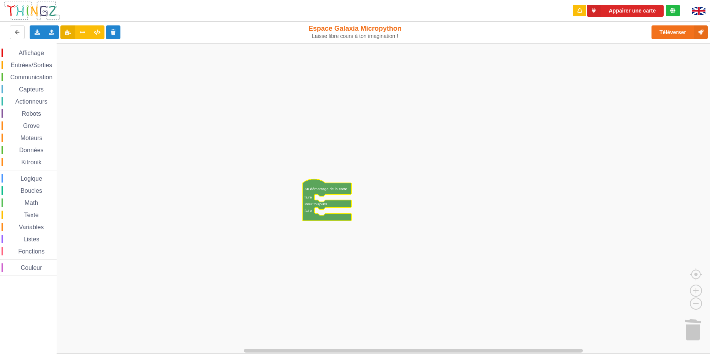
click at [316, 190] on text "Au démarrage de la carte" at bounding box center [326, 189] width 43 height 4
click at [314, 189] on text "Au démarrage de la carte" at bounding box center [326, 189] width 43 height 4
click at [320, 185] on icon "Espace de travail de Blocky" at bounding box center [327, 200] width 49 height 42
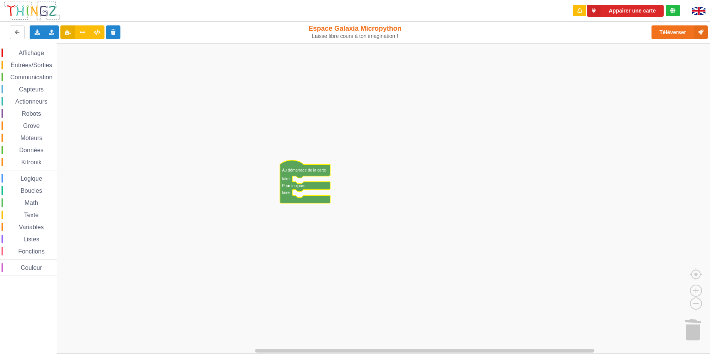
click at [315, 191] on rect "Espace de travail de Blocky" at bounding box center [357, 198] width 715 height 311
click at [196, 219] on rect "Espace de travail de Blocky" at bounding box center [357, 198] width 715 height 311
click at [160, 179] on rect "Espace de travail de Blocky" at bounding box center [357, 198] width 715 height 311
click at [266, 166] on rect "Espace de travail de Blocky" at bounding box center [357, 198] width 715 height 311
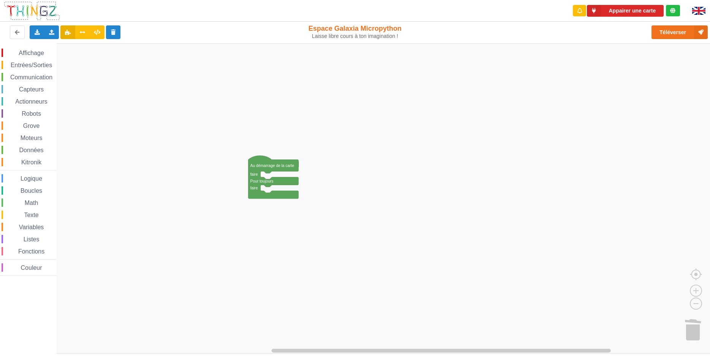
click at [264, 164] on rect "Espace de travail de Blocky" at bounding box center [357, 198] width 715 height 311
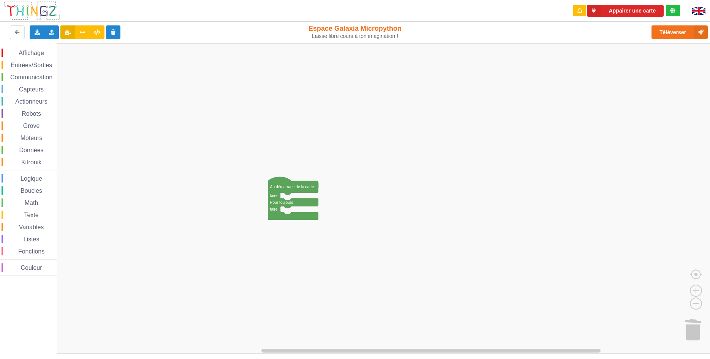
click at [292, 159] on rect "Espace de travail de Blocky" at bounding box center [357, 198] width 715 height 311
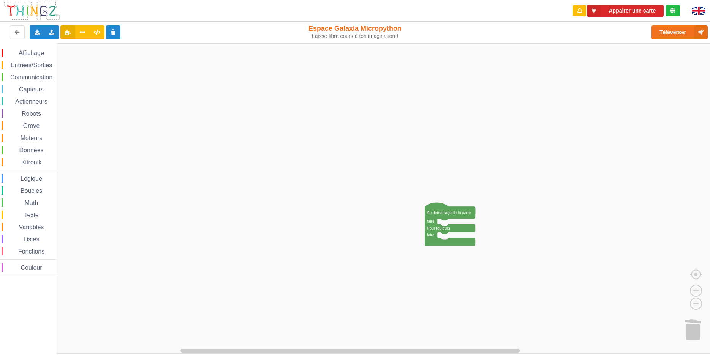
click at [338, 174] on rect "Espace de travail de Blocky" at bounding box center [357, 198] width 715 height 311
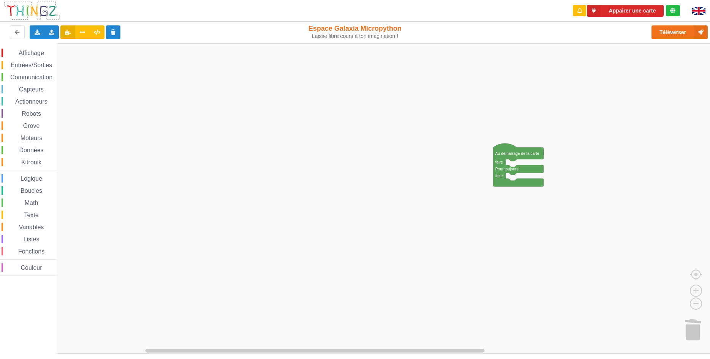
click at [283, 185] on rect "Espace de travail de Blocky" at bounding box center [357, 198] width 715 height 311
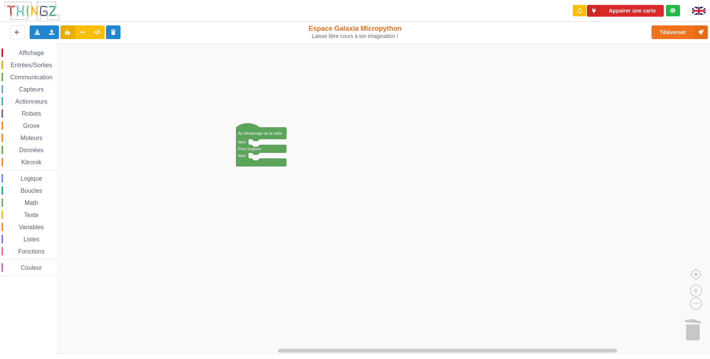
click at [370, 188] on rect "Espace de travail de Blocky" at bounding box center [357, 198] width 715 height 311
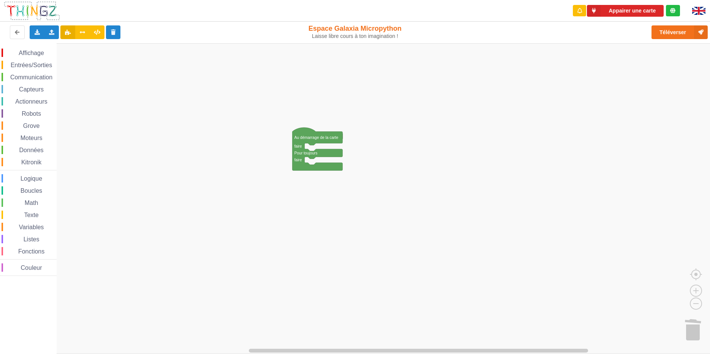
click at [84, 172] on rect "Espace de travail de Blocky" at bounding box center [357, 198] width 715 height 311
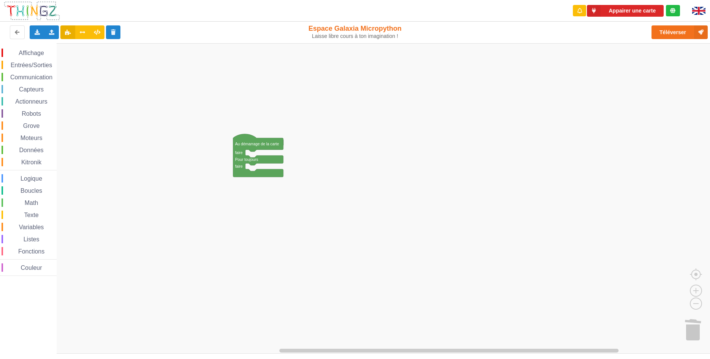
click at [23, 178] on div "Affichage Entrées/Sorties Communication Capteurs Actionneurs Robots Grove Moteu…" at bounding box center [357, 198] width 715 height 311
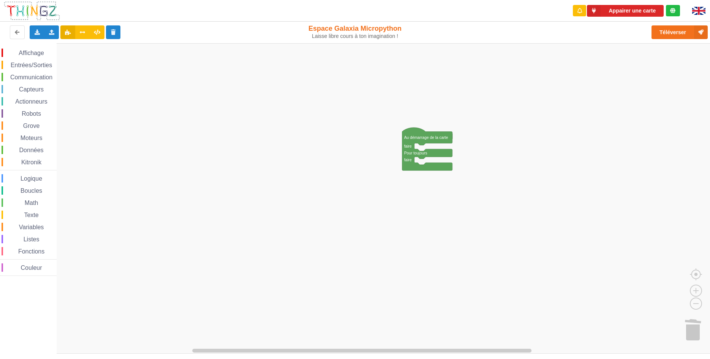
click at [505, 292] on rect "Espace de travail de Blocky" at bounding box center [357, 198] width 715 height 311
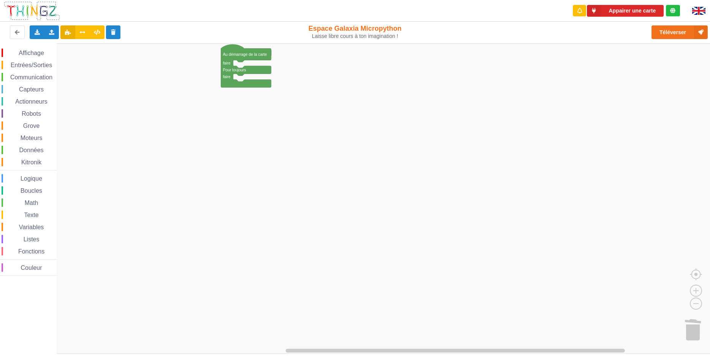
click at [320, 193] on rect "Espace de travail de Blocky" at bounding box center [357, 198] width 715 height 311
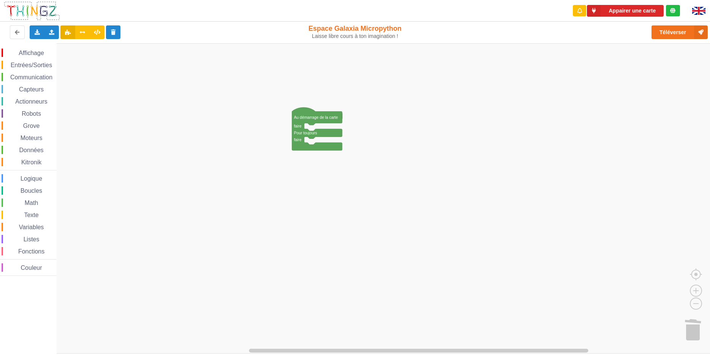
click at [346, 192] on rect "Espace de travail de Blocky" at bounding box center [357, 198] width 715 height 311
click at [285, 122] on rect "Espace de travail de Blocky" at bounding box center [357, 198] width 715 height 311
click at [313, 134] on text "Pour toujours" at bounding box center [305, 133] width 23 height 4
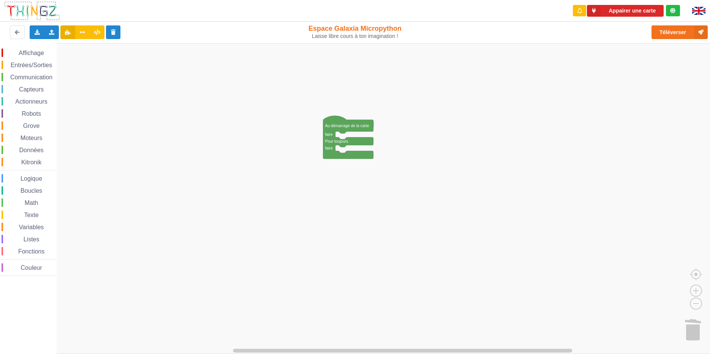
click at [393, 300] on rect "Espace de travail de Blocky" at bounding box center [357, 198] width 715 height 311
click at [12, 74] on div "Communication" at bounding box center [29, 77] width 55 height 8
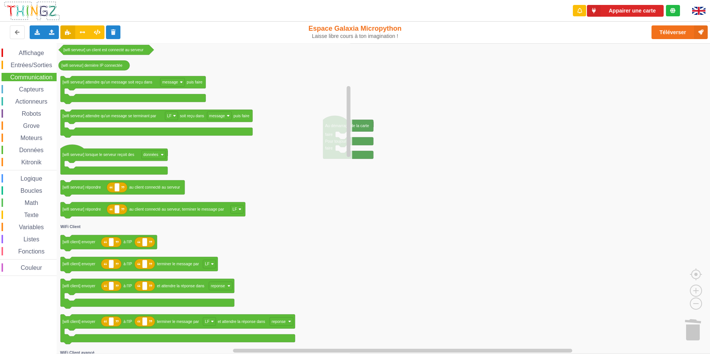
click at [28, 191] on span "Boucles" at bounding box center [31, 191] width 24 height 6
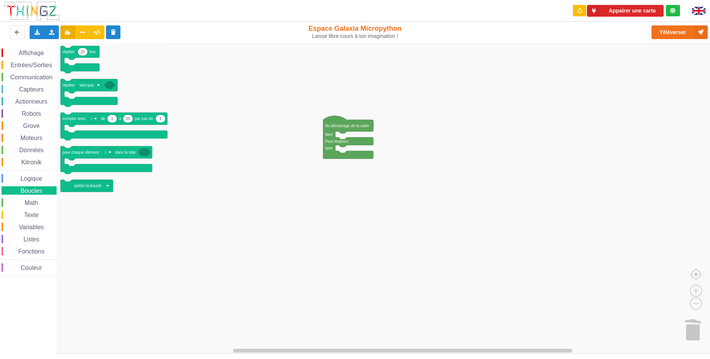
click at [18, 203] on span "Espace de travail de Blocky" at bounding box center [20, 203] width 6 height 6
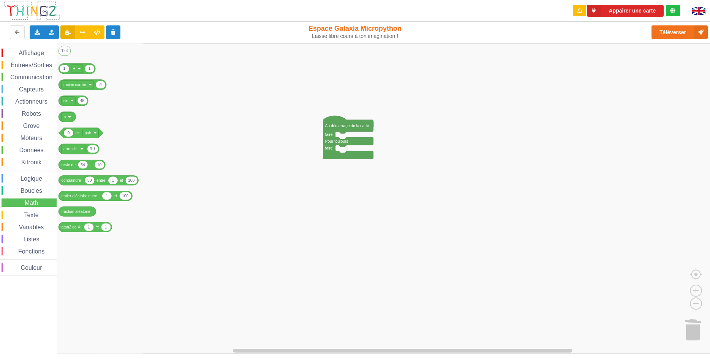
click at [25, 148] on span "Données" at bounding box center [31, 150] width 27 height 6
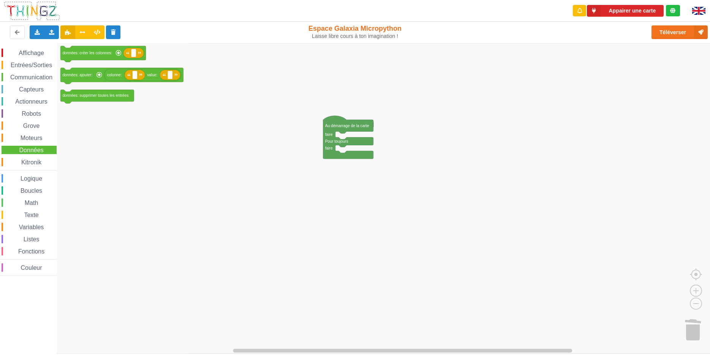
click at [48, 54] on div "Affichage" at bounding box center [29, 53] width 55 height 8
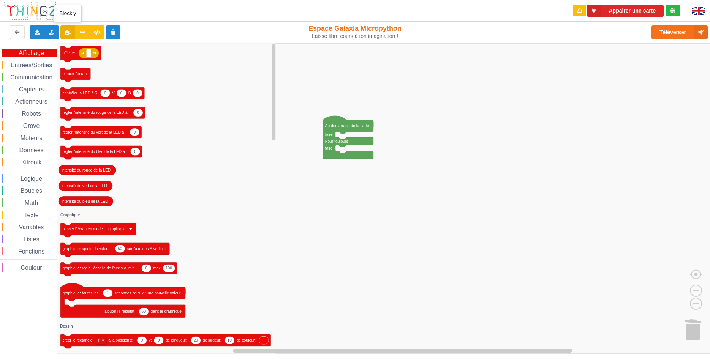
click at [65, 34] on icon at bounding box center [68, 32] width 6 height 5
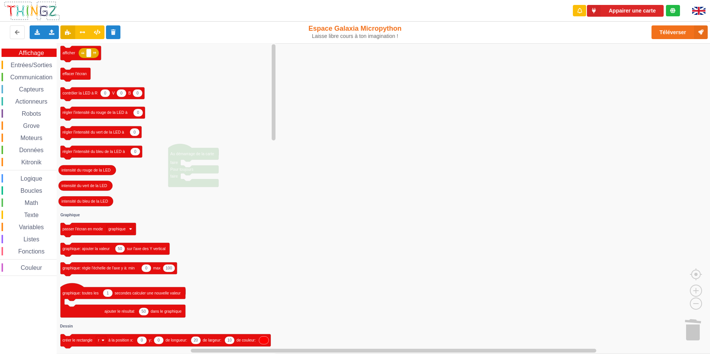
click at [65, 34] on icon at bounding box center [68, 32] width 6 height 5
click at [43, 32] on div "Exporter l'assemblage de blocs Exporter l'assemblage de blocs au format Python" at bounding box center [37, 32] width 15 height 14
click at [291, 85] on rect "Espace de travail de Blocky" at bounding box center [357, 198] width 715 height 311
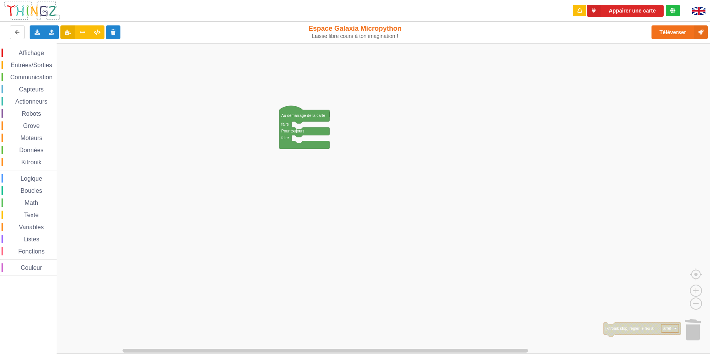
click at [329, 158] on rect "Espace de travail de Blocky" at bounding box center [357, 198] width 715 height 311
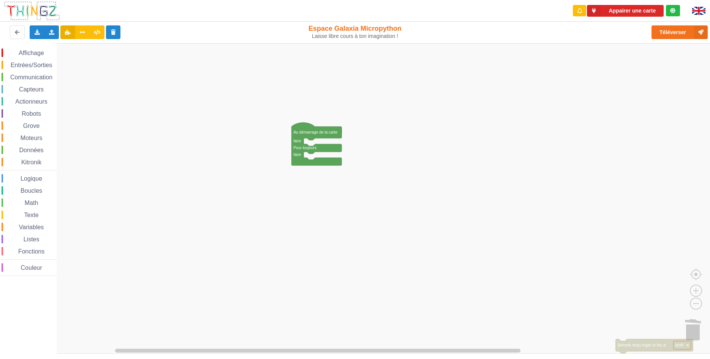
click at [327, 160] on g "Au démarrage de la carte faire Pour toujours faire [kitronik stop] régler le fe…" at bounding box center [492, 238] width 402 height 231
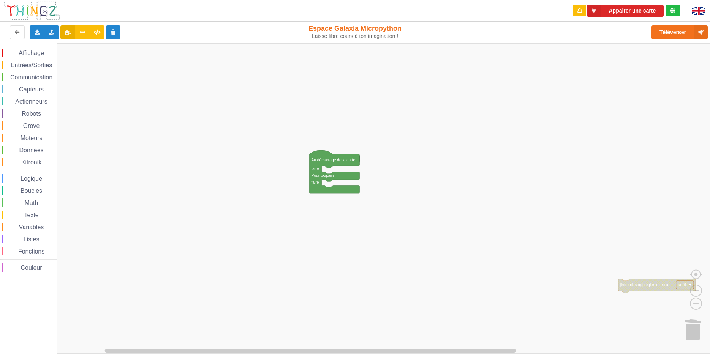
click at [334, 158] on rect "Espace de travail de Blocky" at bounding box center [357, 198] width 715 height 311
